Goal: Task Accomplishment & Management: Use online tool/utility

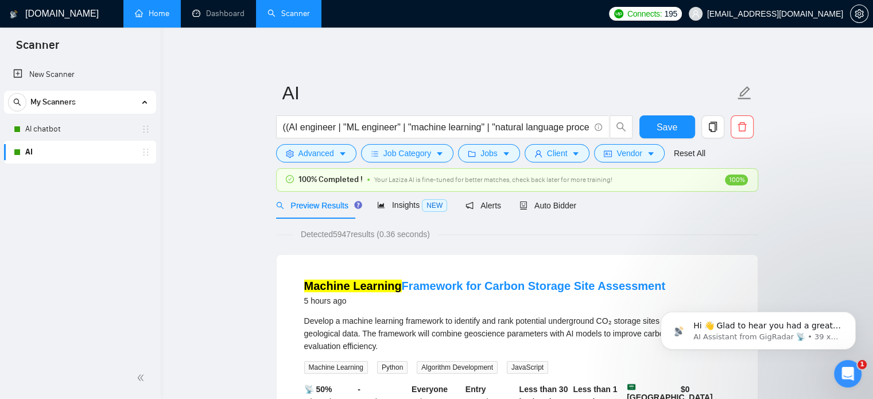
scroll to position [1, 0]
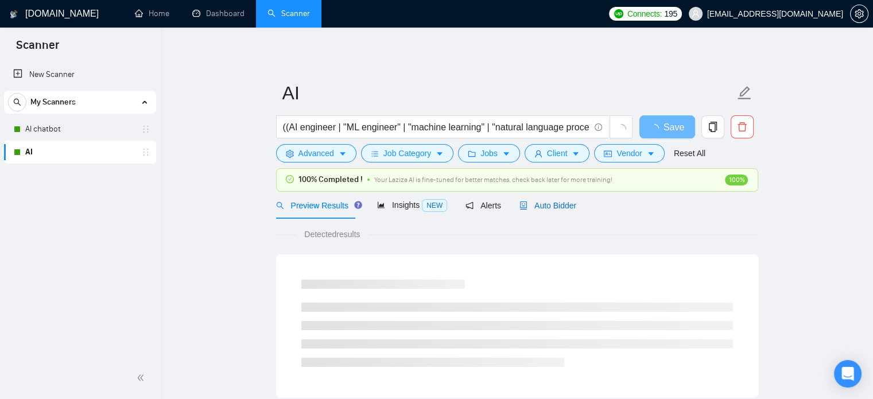
click at [558, 207] on span "Auto Bidder" at bounding box center [547, 205] width 57 height 9
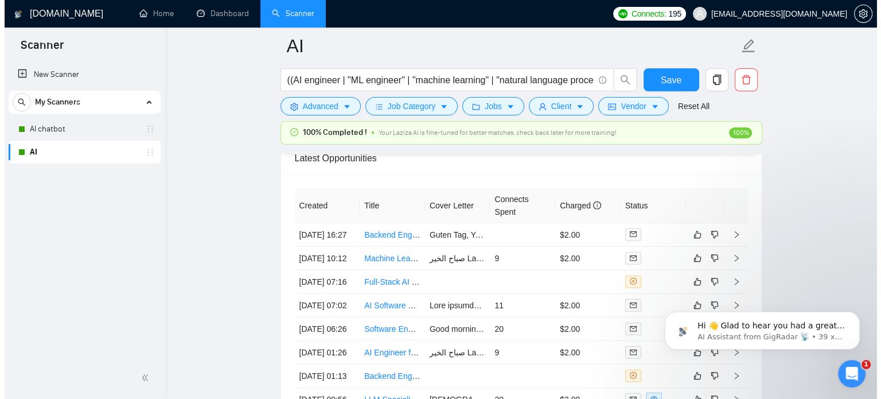
scroll to position [3053, 0]
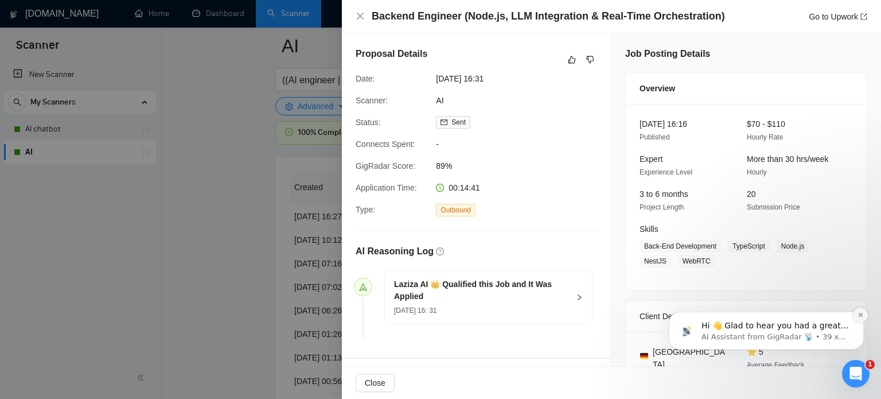
click at [860, 316] on icon "Dismiss notification" at bounding box center [860, 315] width 4 height 4
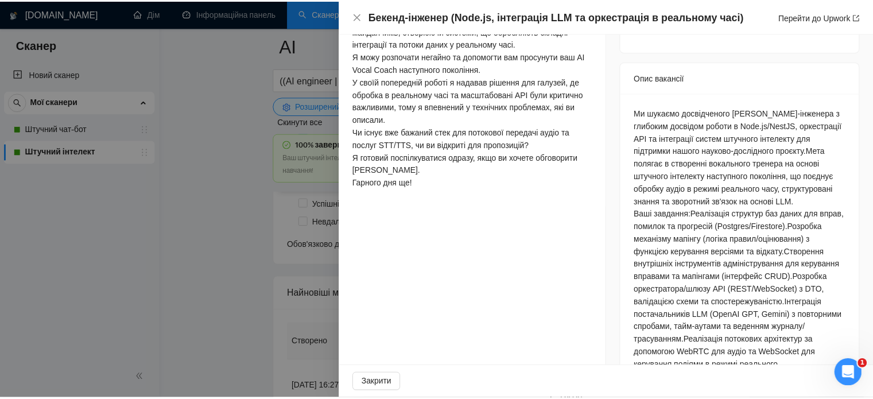
scroll to position [201, 0]
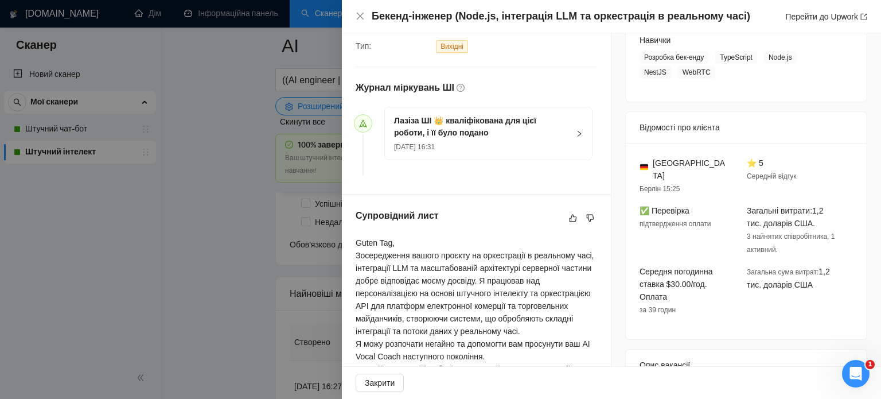
click at [189, 165] on div at bounding box center [440, 199] width 881 height 399
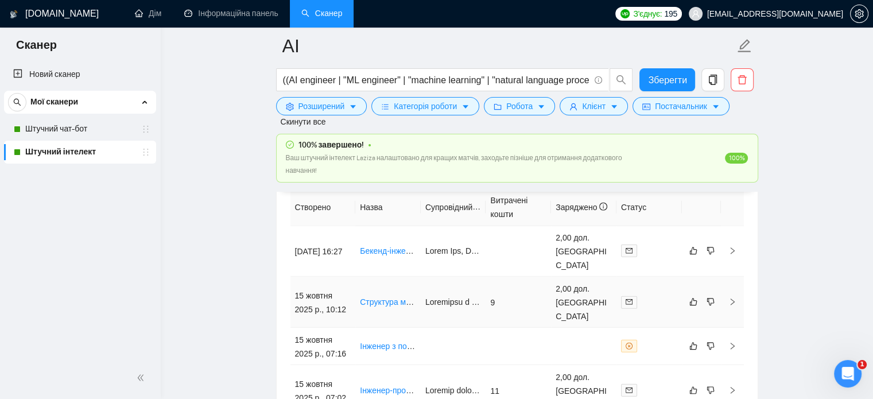
scroll to position [3167, 0]
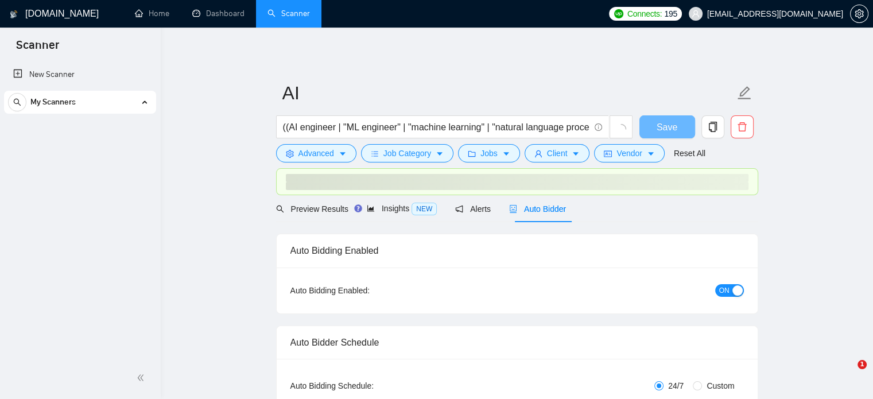
checkbox input "true"
